Goal: Check status: Check status

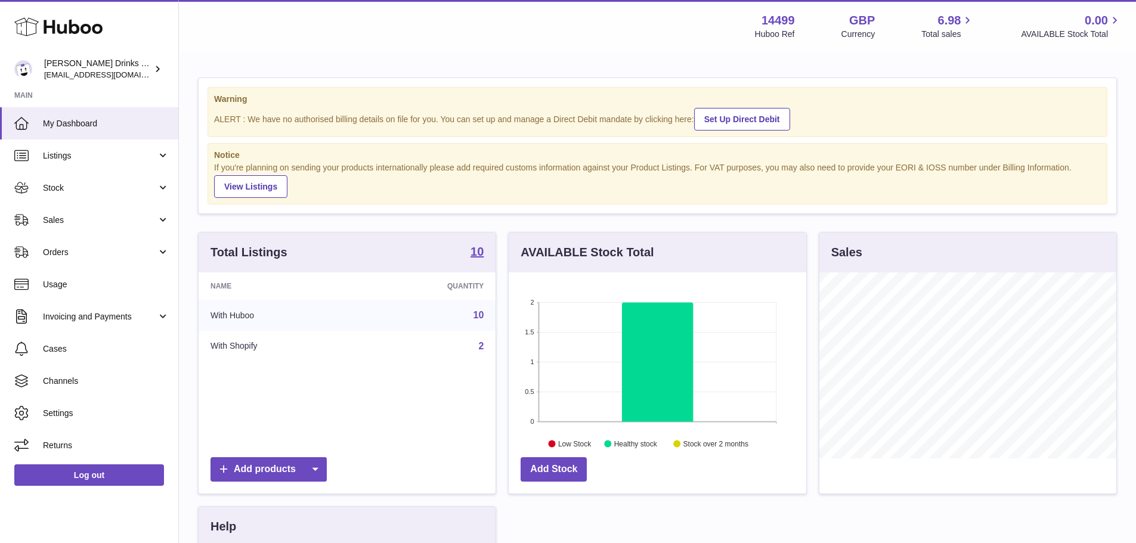
scroll to position [186, 298]
click at [70, 290] on span "Usage" at bounding box center [106, 284] width 126 height 11
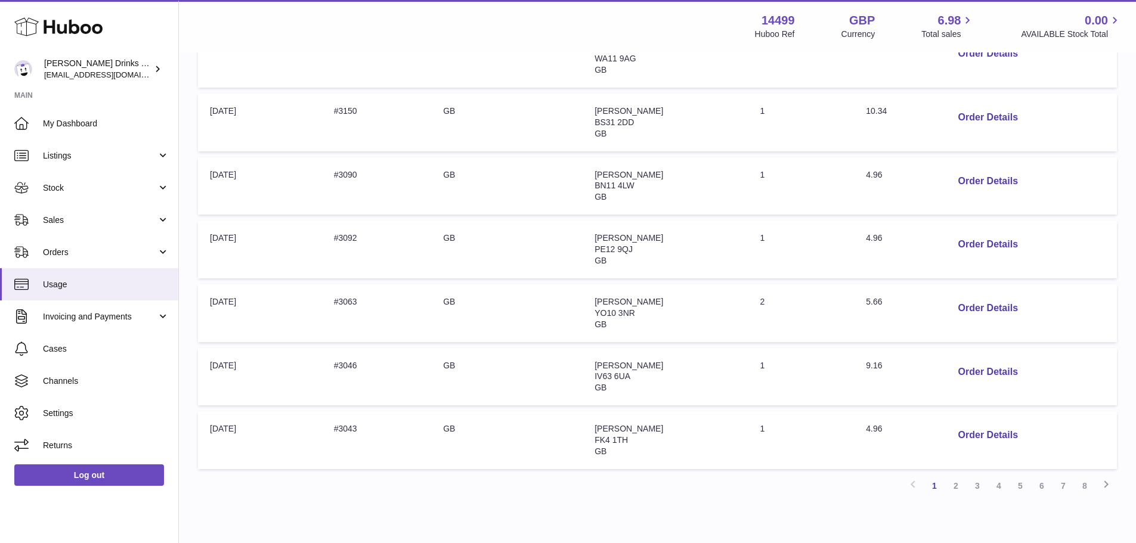
scroll to position [503, 0]
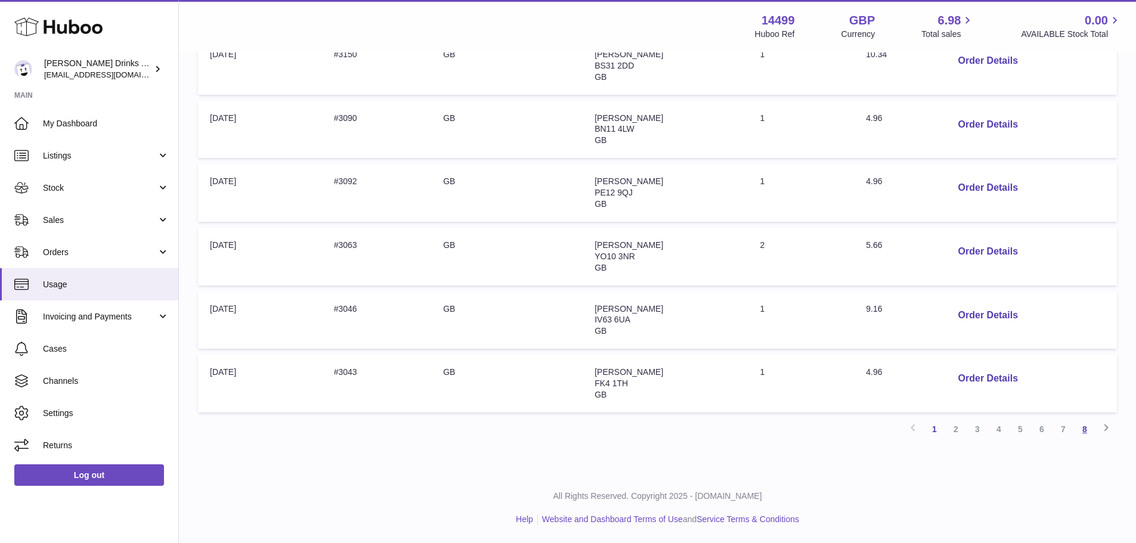
click at [1081, 429] on link "8" at bounding box center [1084, 429] width 21 height 21
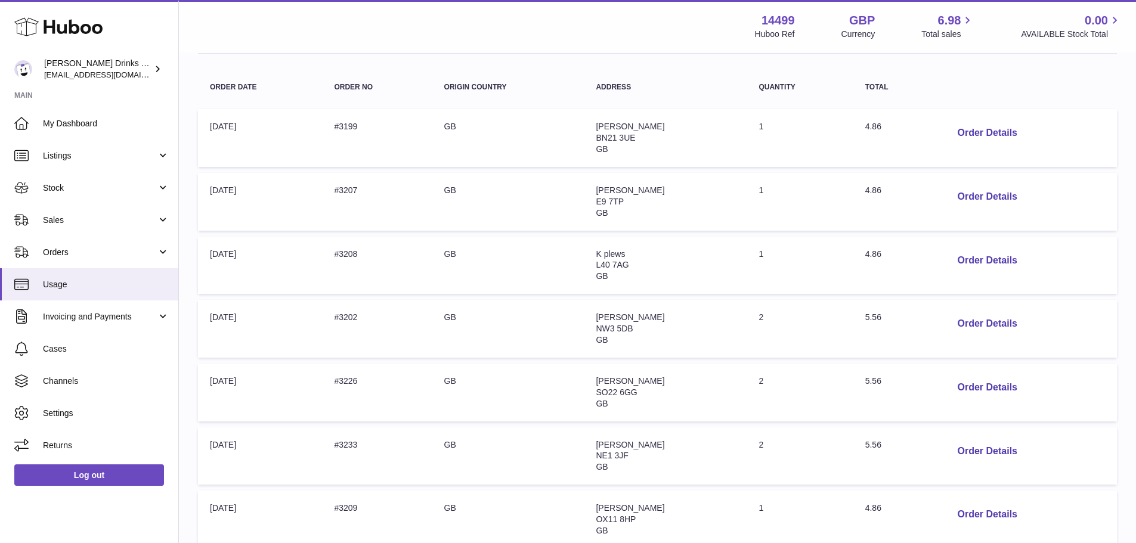
scroll to position [503, 0]
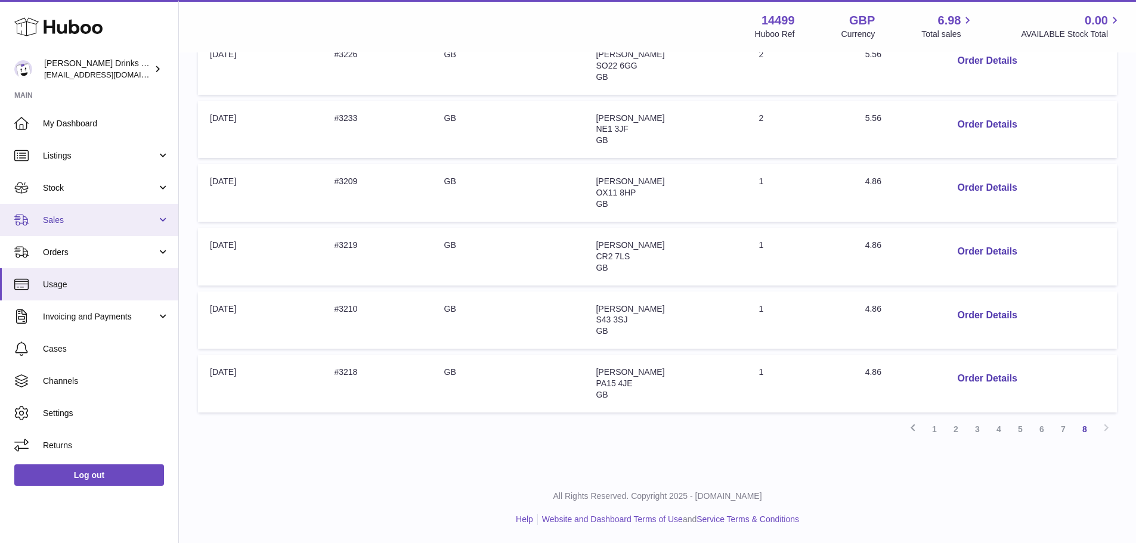
click at [90, 217] on span "Sales" at bounding box center [100, 220] width 114 height 11
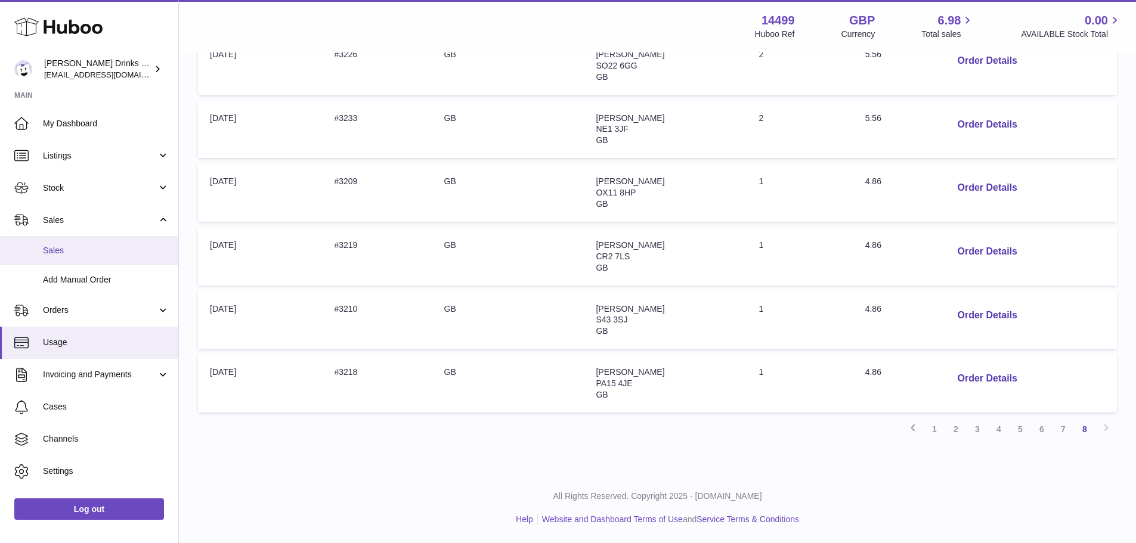
click at [89, 251] on span "Sales" at bounding box center [106, 250] width 126 height 11
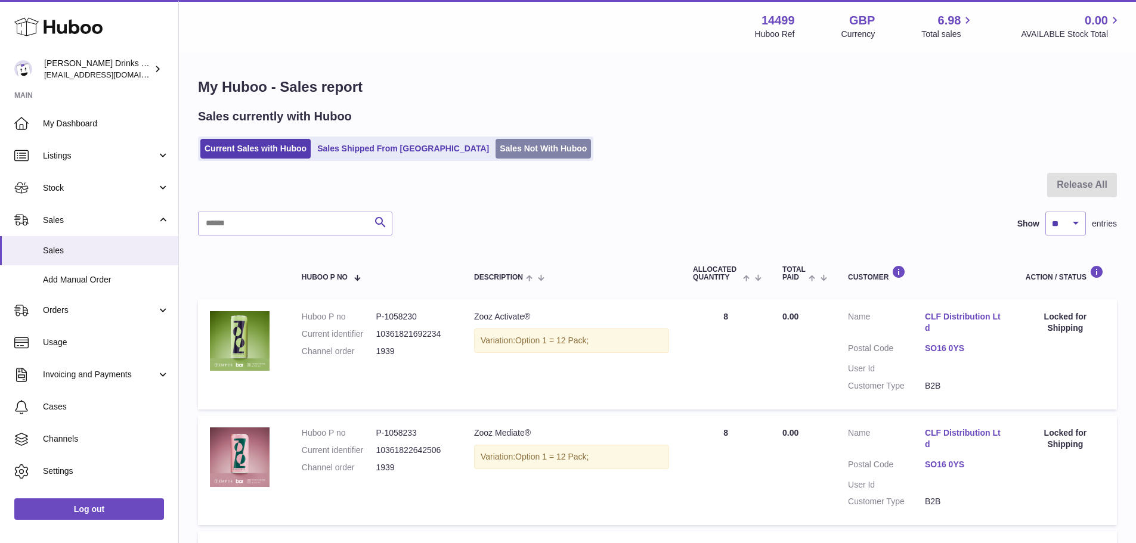
click at [496, 149] on link "Sales Not With Huboo" at bounding box center [543, 149] width 95 height 20
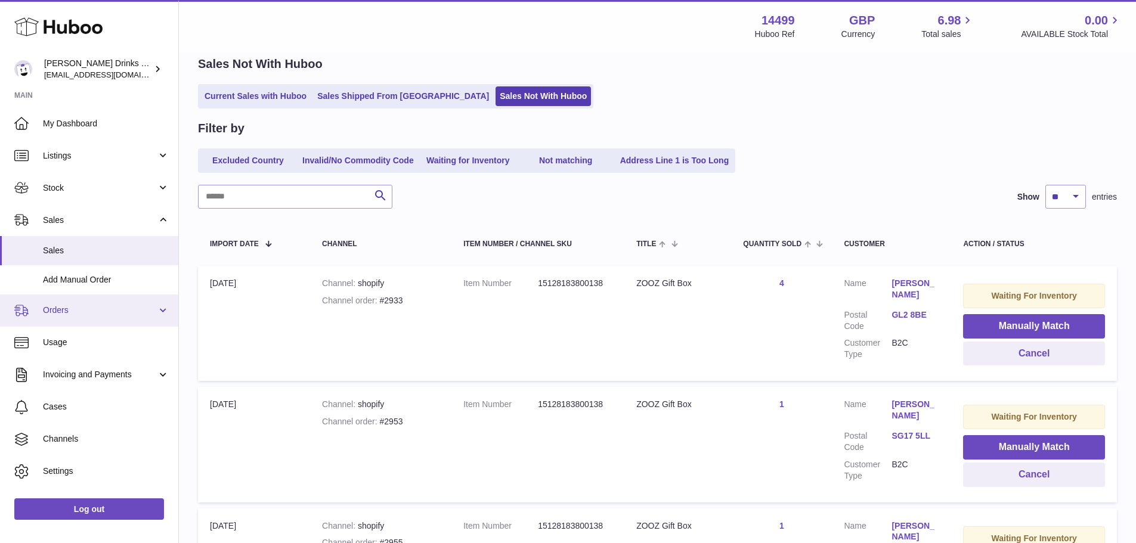
scroll to position [53, 0]
click at [110, 315] on span "Orders" at bounding box center [100, 310] width 114 height 11
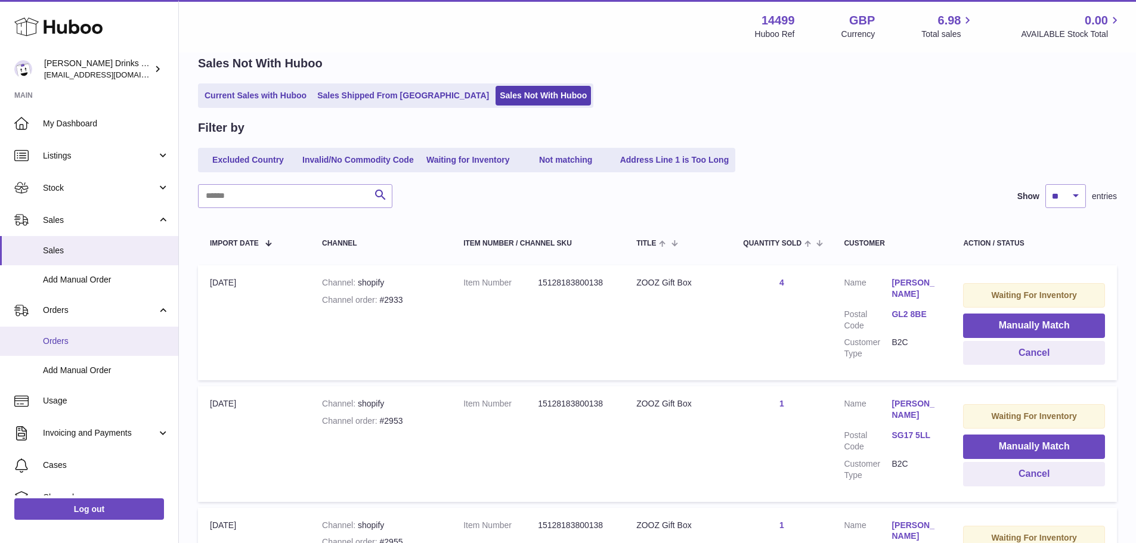
click at [103, 332] on link "Orders" at bounding box center [89, 341] width 178 height 29
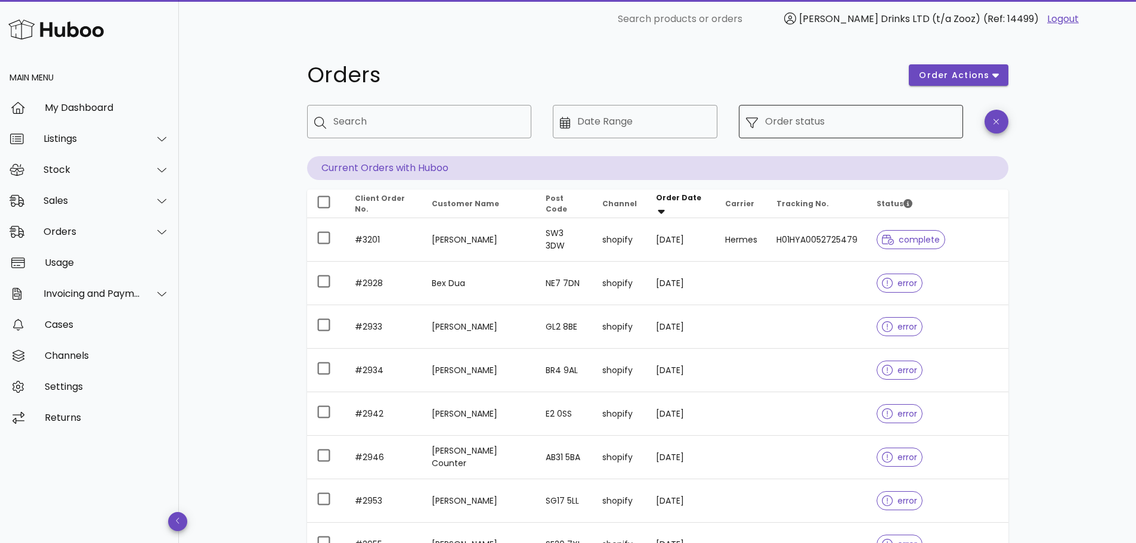
click at [844, 124] on input "Order status" at bounding box center [860, 121] width 191 height 19
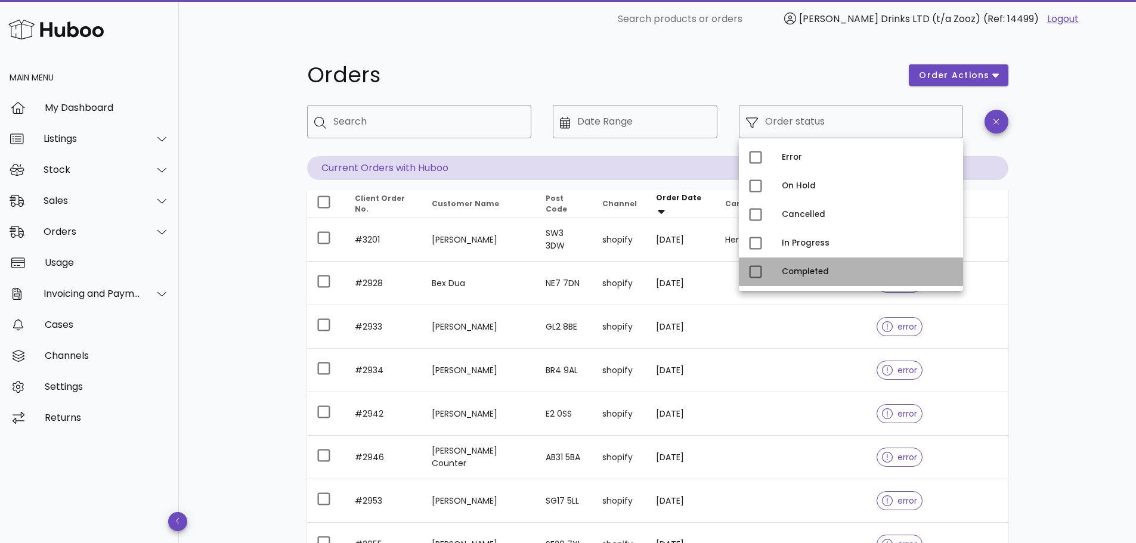
click at [805, 268] on div "Completed" at bounding box center [868, 272] width 172 height 10
type input "**********"
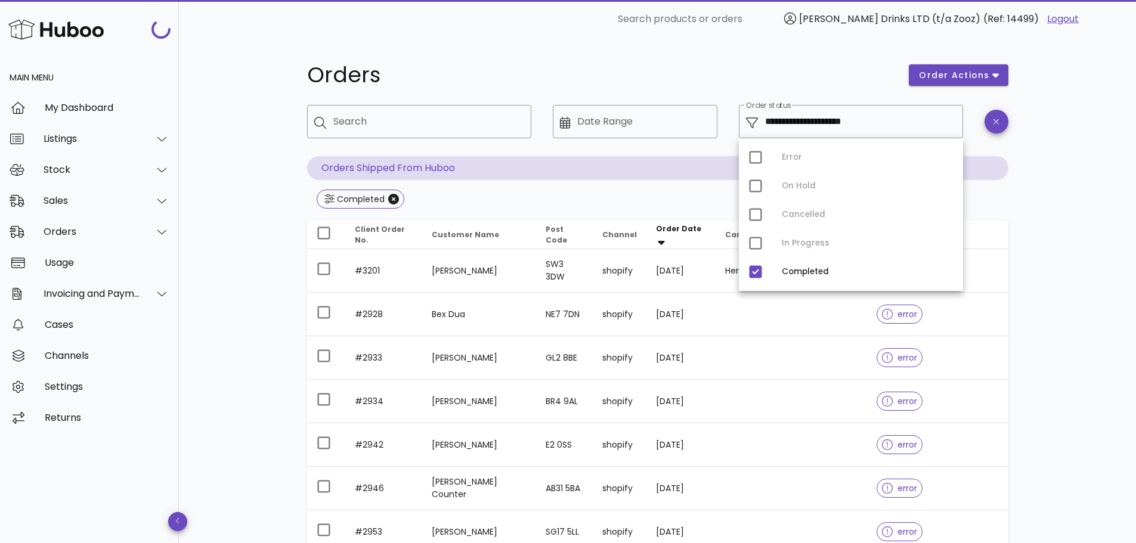
click at [259, 191] on div "**********" at bounding box center [657, 448] width 957 height 821
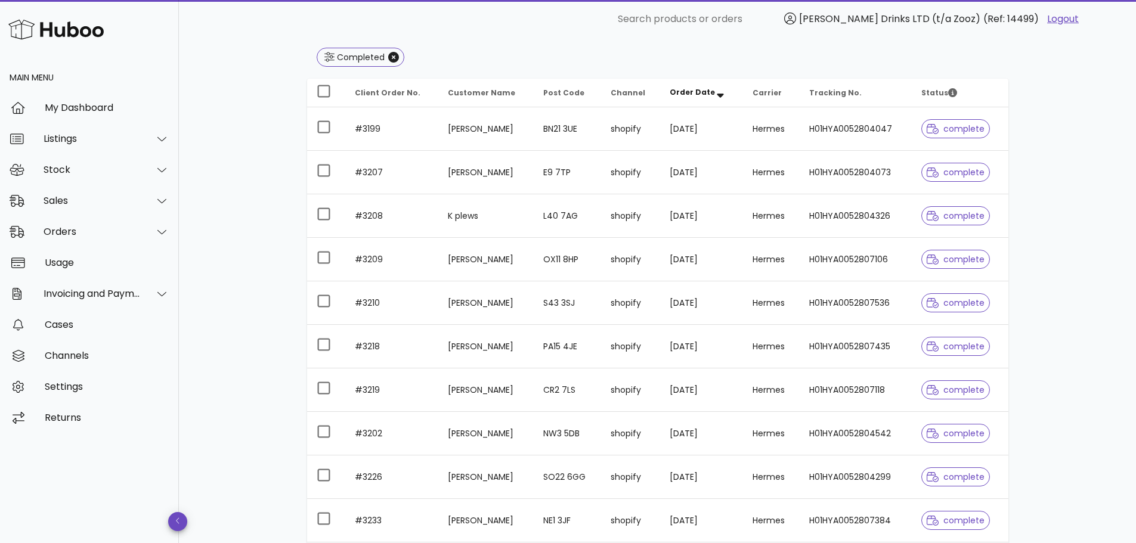
scroll to position [124, 0]
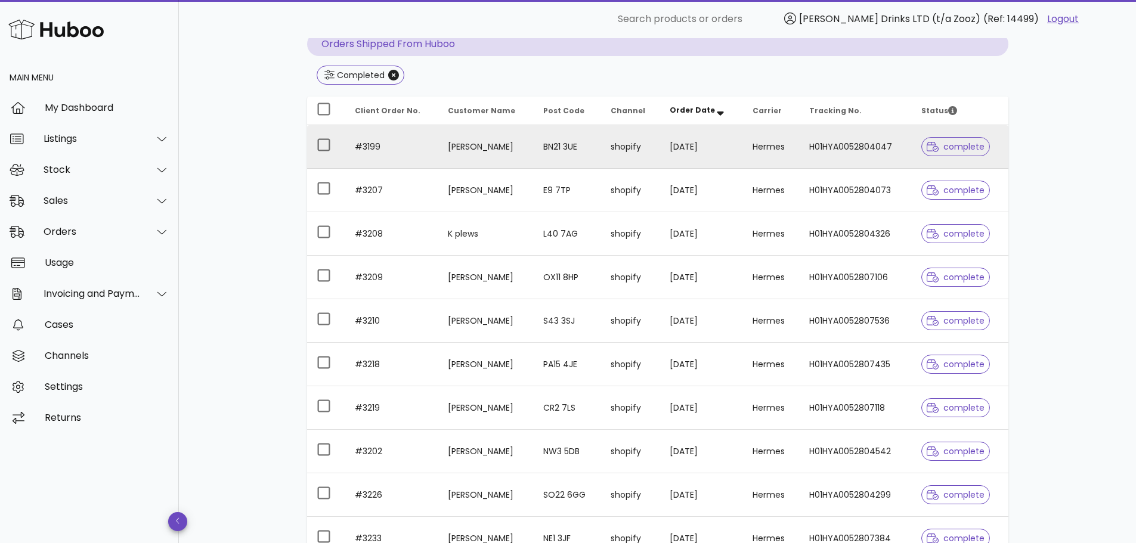
click at [483, 149] on td "[PERSON_NAME]" at bounding box center [485, 147] width 95 height 44
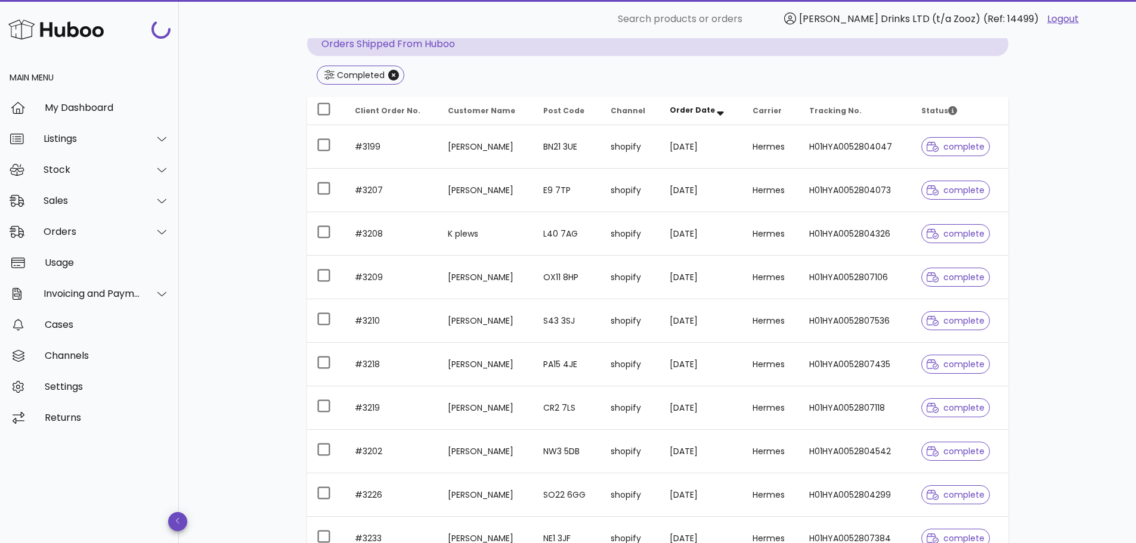
scroll to position [273, 0]
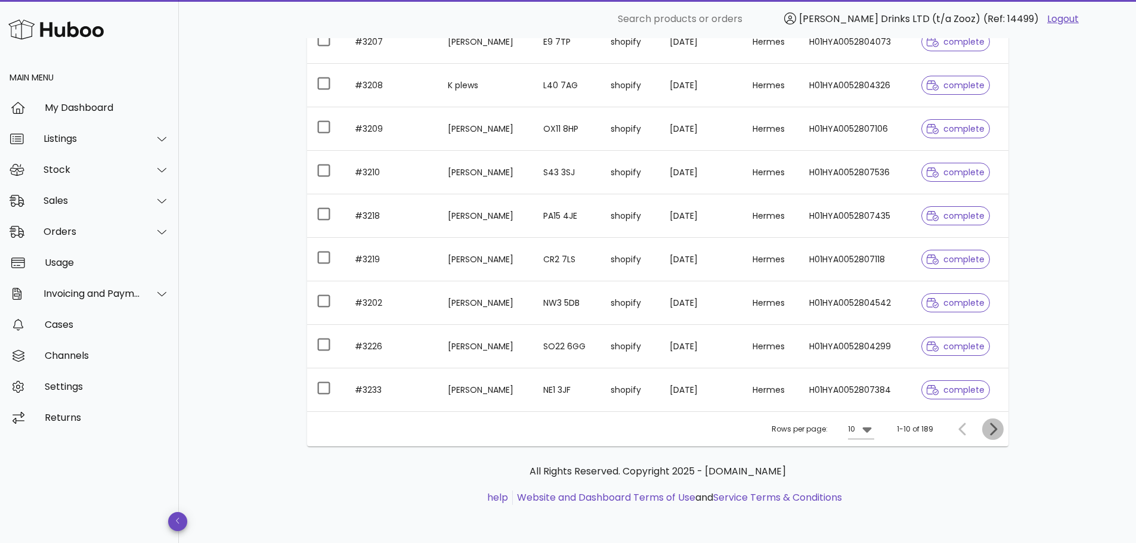
click at [994, 427] on icon "Next page" at bounding box center [993, 429] width 7 height 13
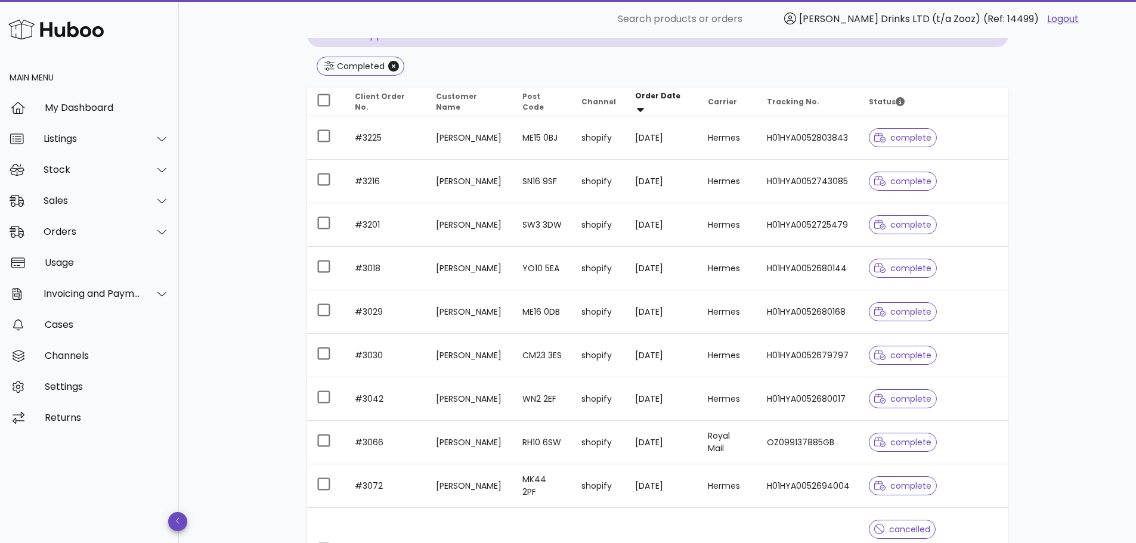
scroll to position [154, 0]
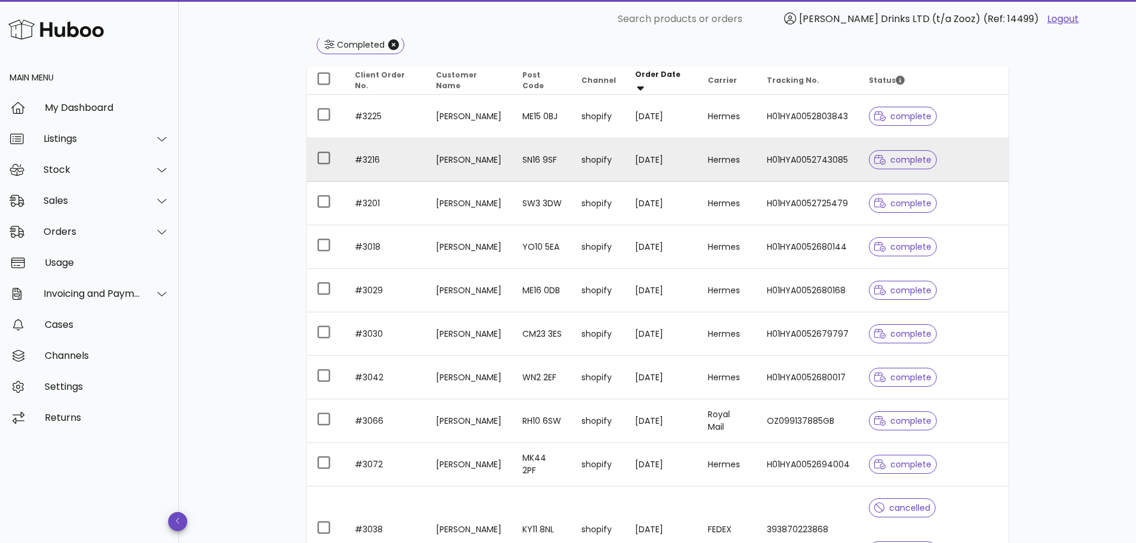
click at [437, 164] on td "[PERSON_NAME]" at bounding box center [469, 160] width 86 height 44
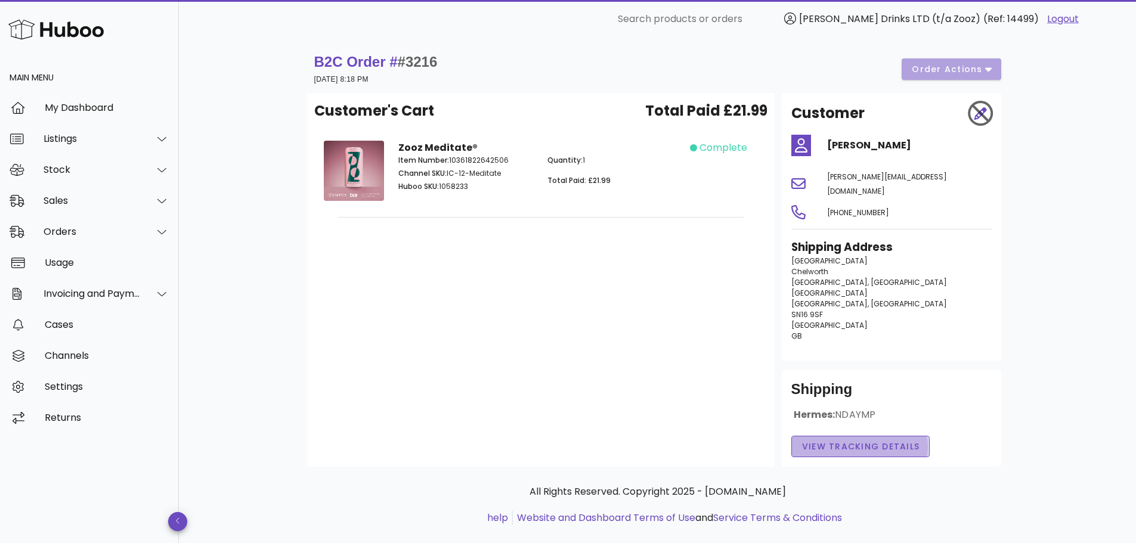
click at [837, 441] on span "View Tracking details" at bounding box center [861, 447] width 119 height 13
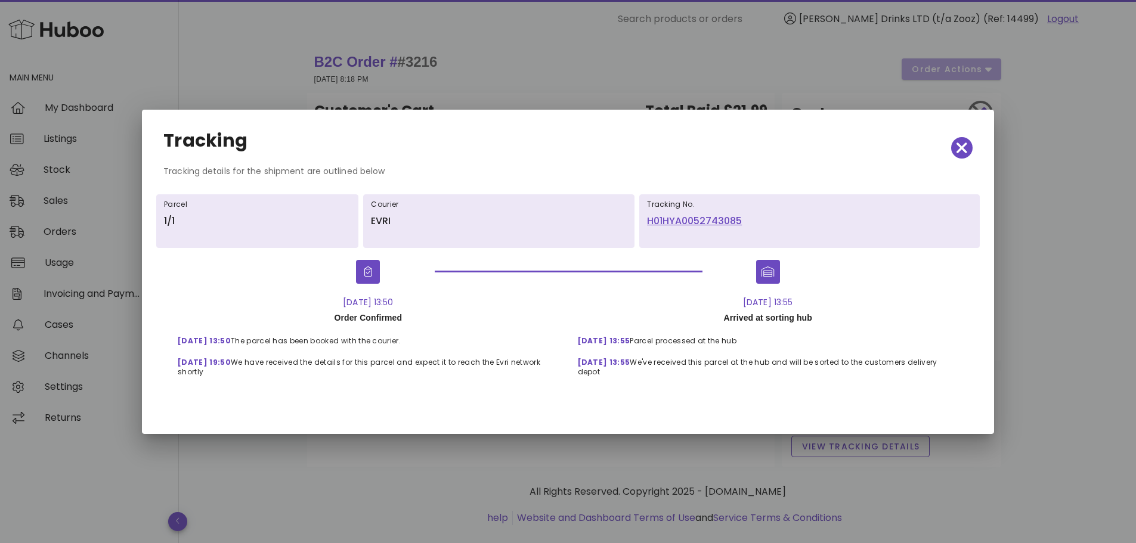
click at [1013, 276] on div at bounding box center [568, 271] width 1136 height 543
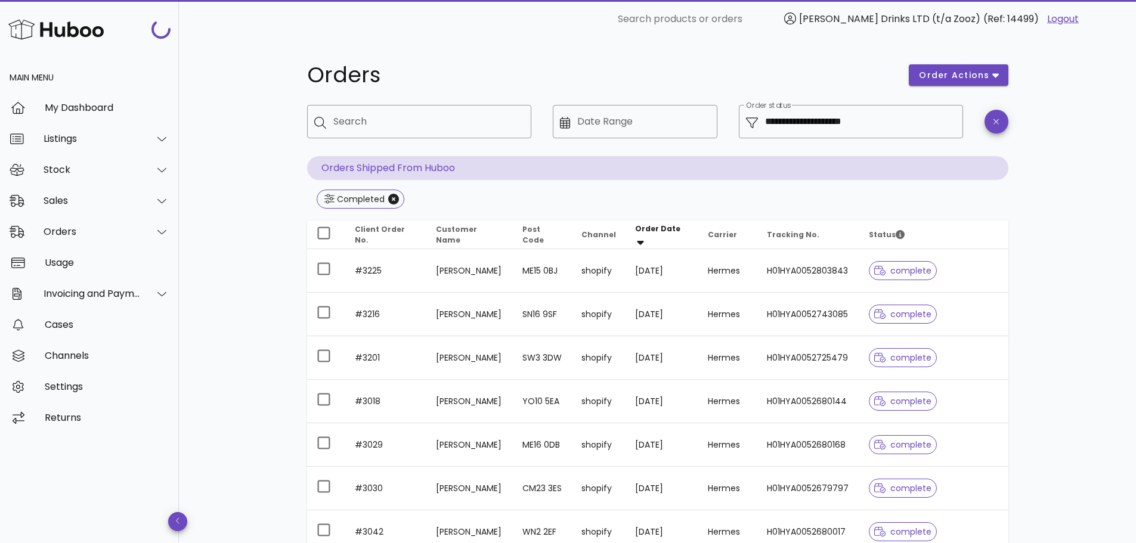
scroll to position [154, 0]
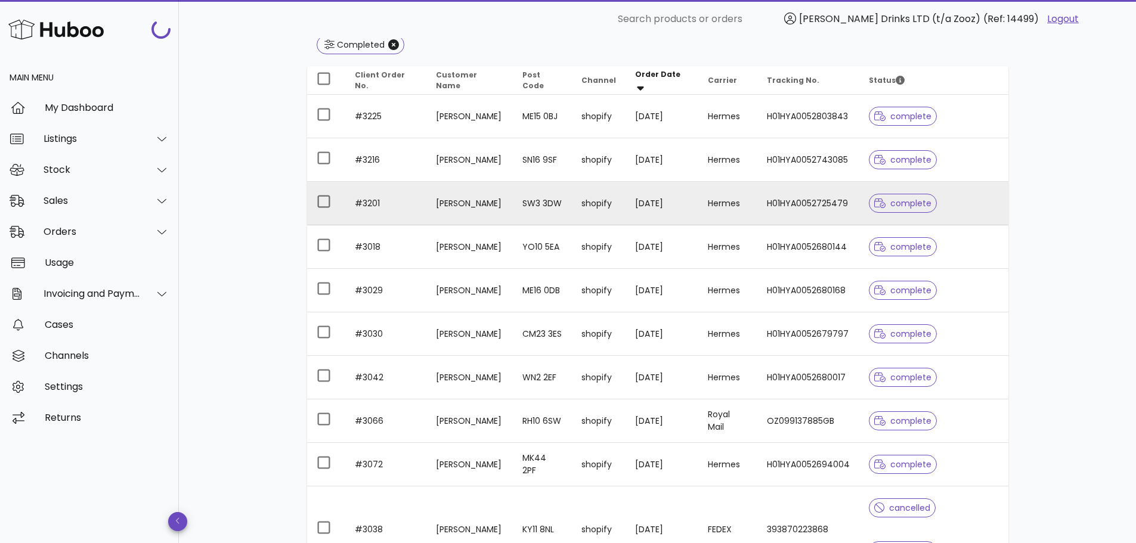
click at [466, 203] on td "[PERSON_NAME]" at bounding box center [469, 204] width 86 height 44
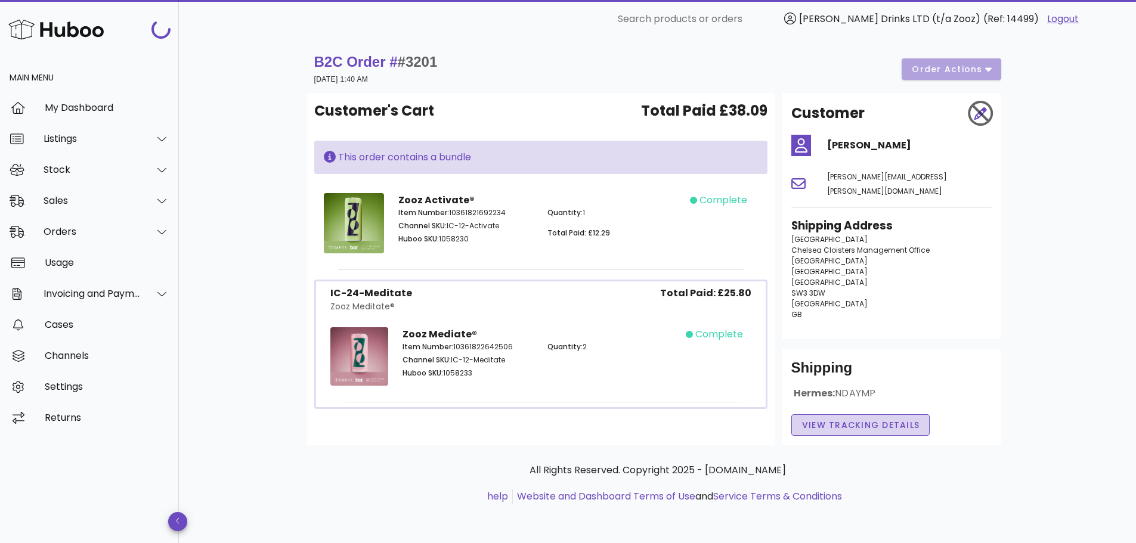
click at [862, 419] on span "View Tracking details" at bounding box center [861, 425] width 119 height 13
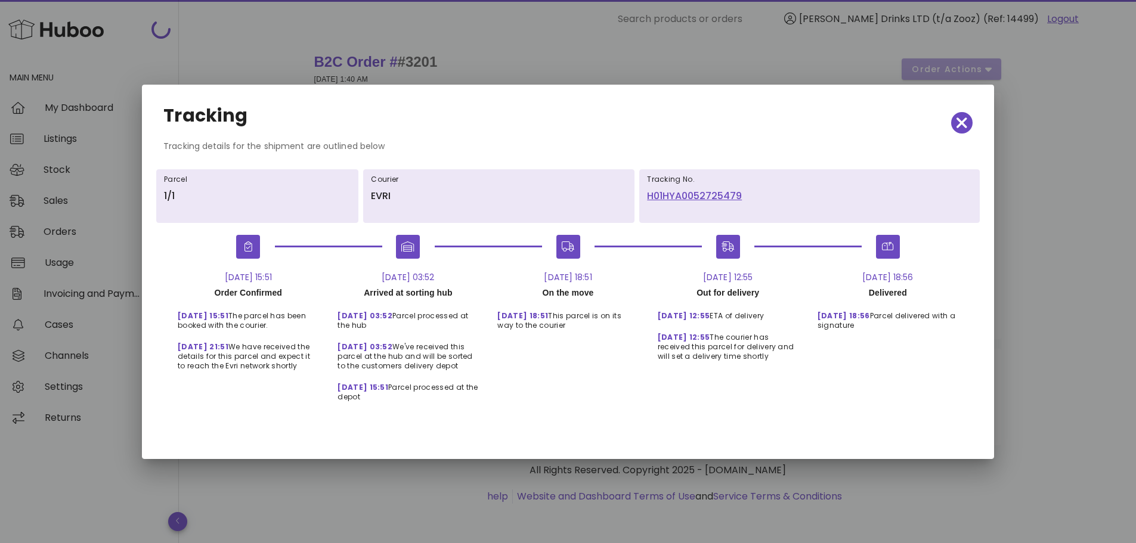
click at [1014, 336] on div at bounding box center [568, 271] width 1136 height 543
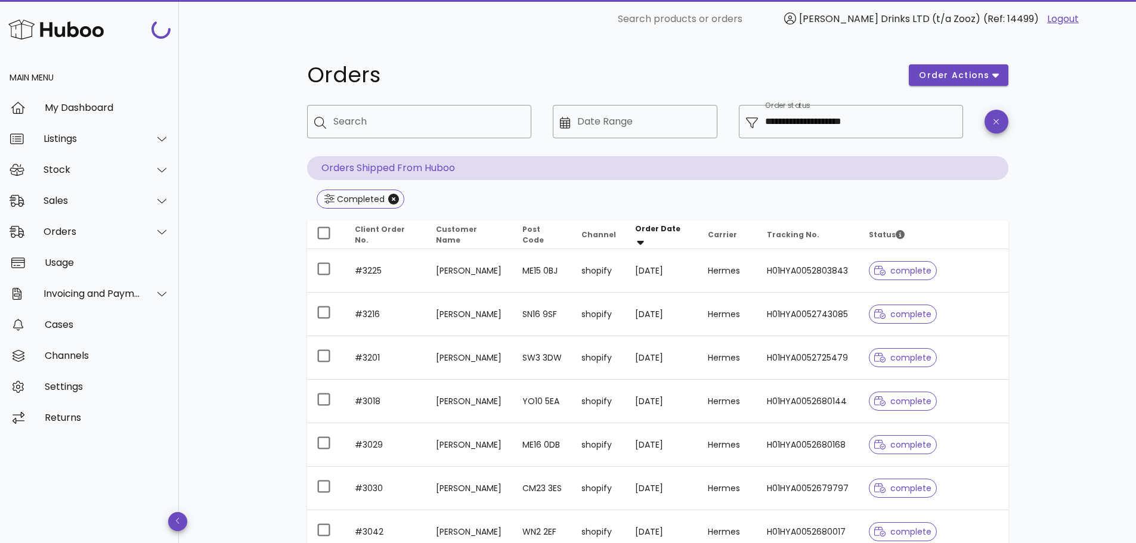
scroll to position [154, 0]
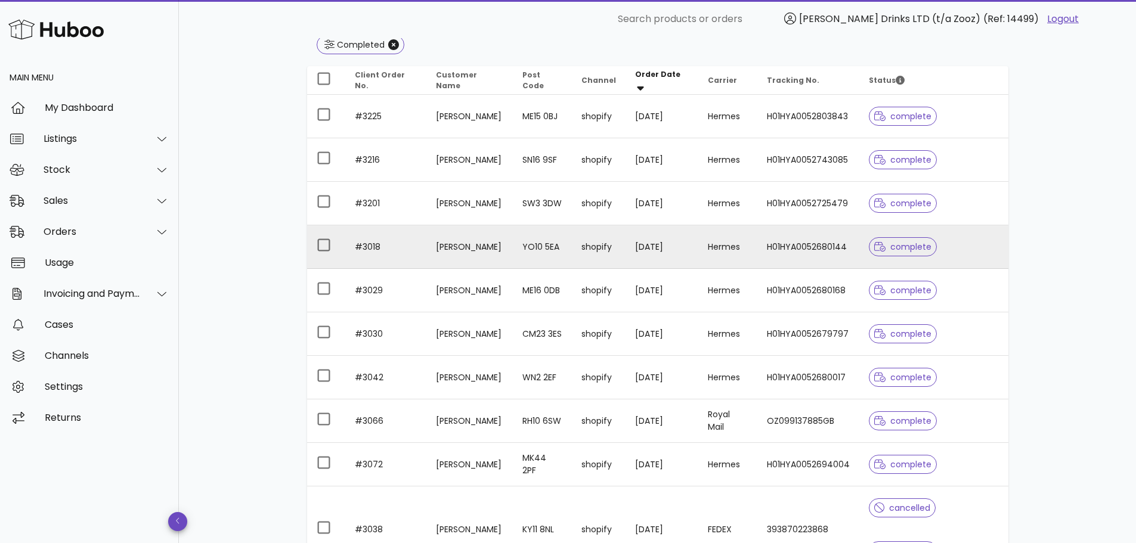
click at [462, 250] on td "[PERSON_NAME]" at bounding box center [469, 247] width 86 height 44
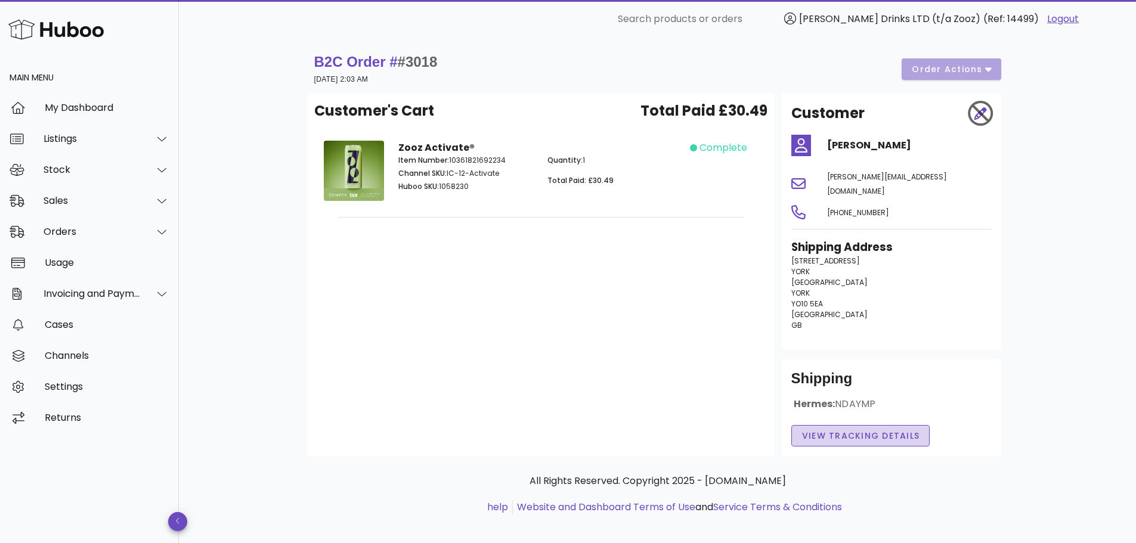
click at [836, 430] on span "View Tracking details" at bounding box center [861, 436] width 119 height 13
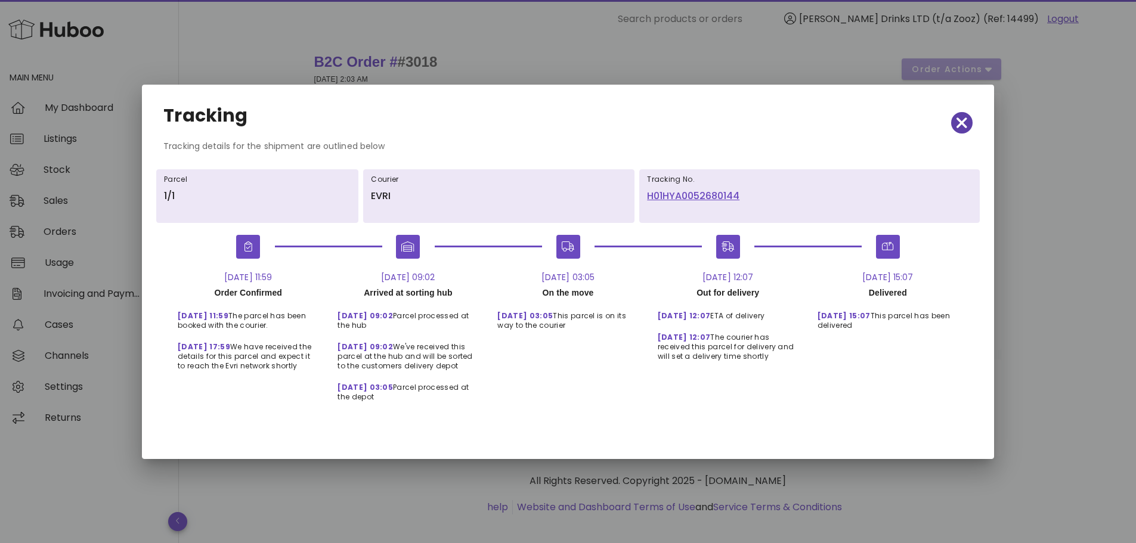
click at [955, 127] on span "button" at bounding box center [961, 123] width 21 height 17
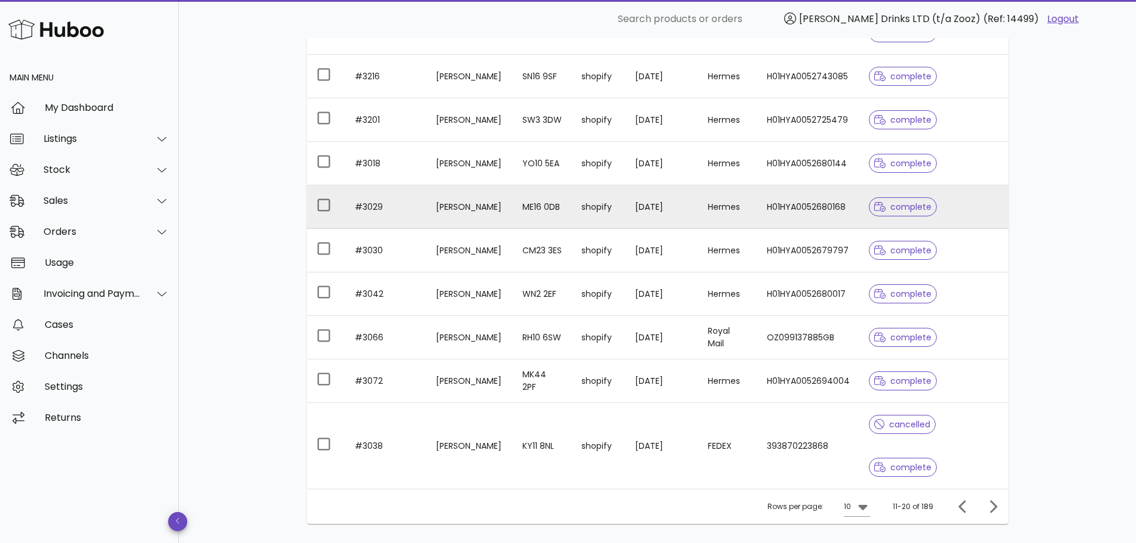
scroll to position [239, 0]
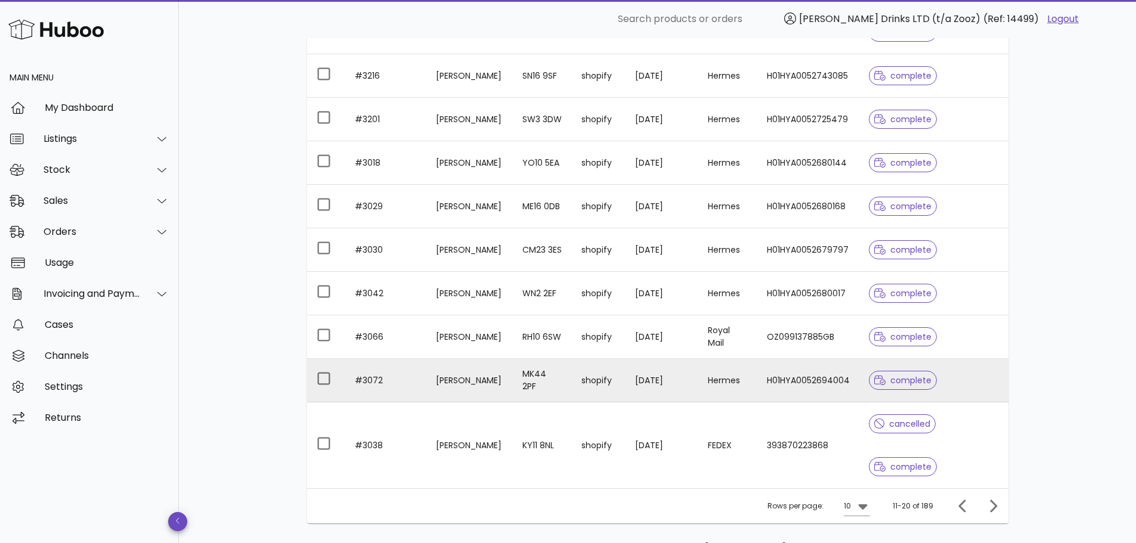
click at [474, 383] on td "[PERSON_NAME]" at bounding box center [469, 381] width 86 height 44
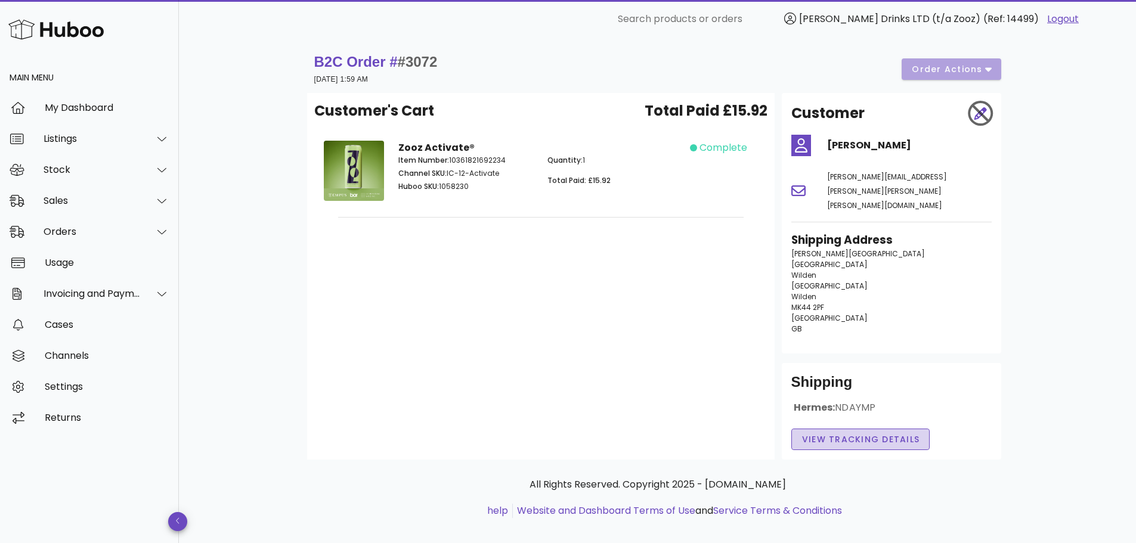
click at [849, 429] on button "View Tracking details" at bounding box center [860, 439] width 139 height 21
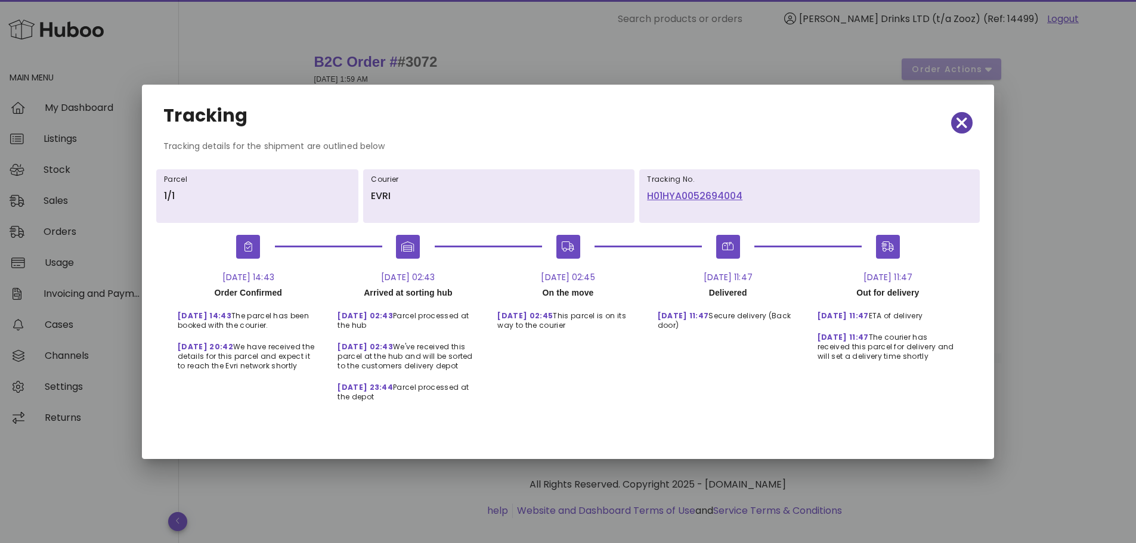
click at [963, 122] on icon "button" at bounding box center [962, 122] width 11 height 11
